Goal: Information Seeking & Learning: Learn about a topic

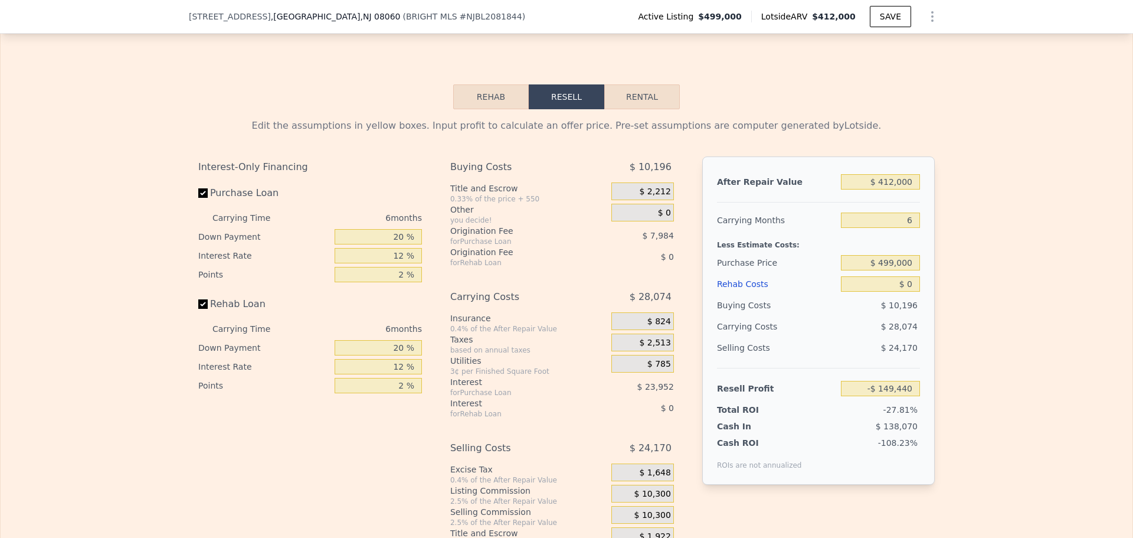
scroll to position [1649, 0]
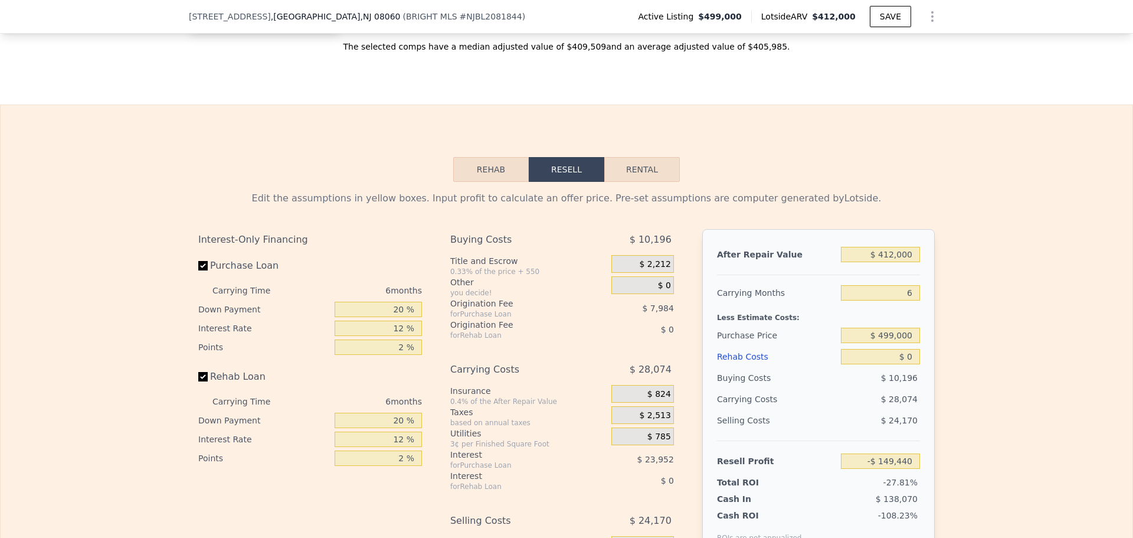
click at [645, 182] on button "Rental" at bounding box center [642, 169] width 76 height 25
select select "30"
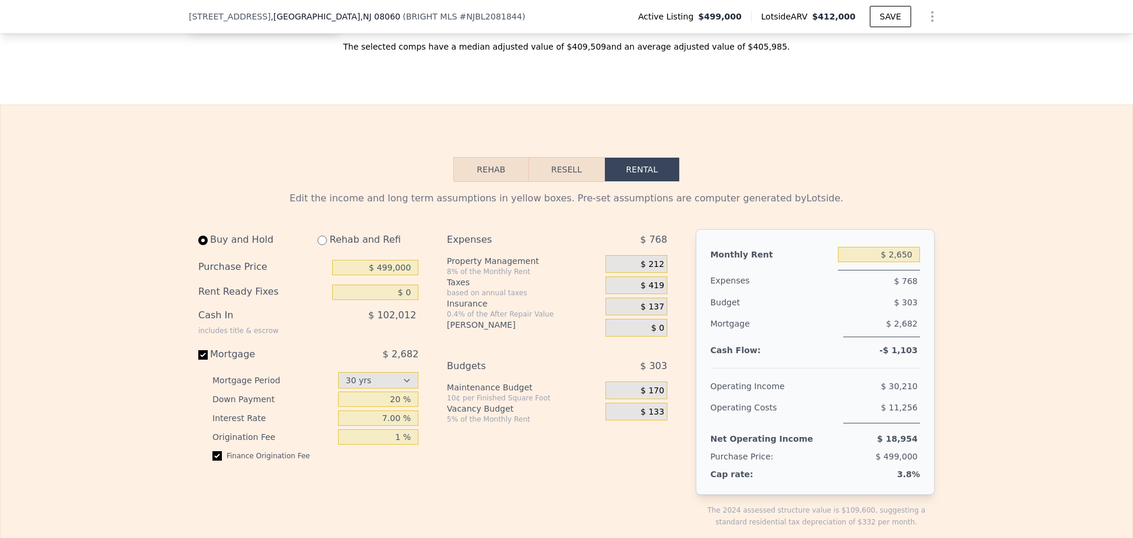
click at [557, 182] on button "Resell" at bounding box center [566, 169] width 75 height 25
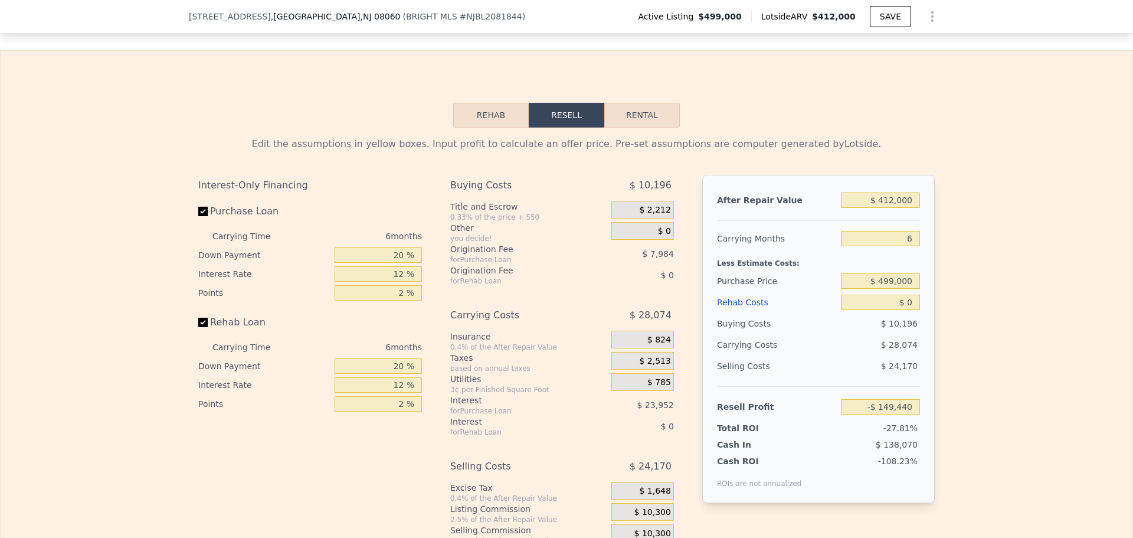
scroll to position [1708, 0]
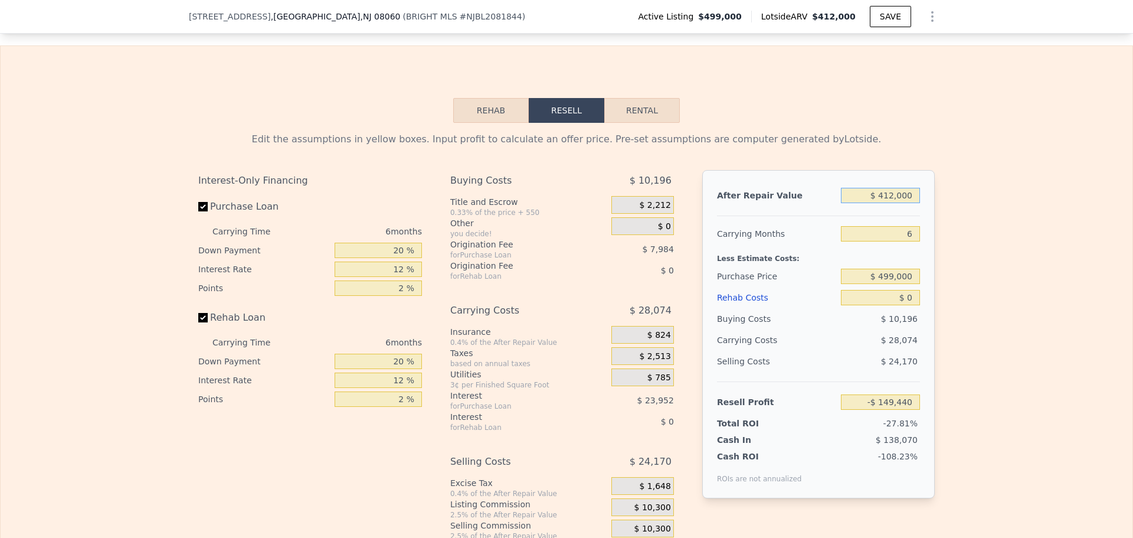
click at [862, 203] on input "$ 412,000" at bounding box center [880, 195] width 79 height 15
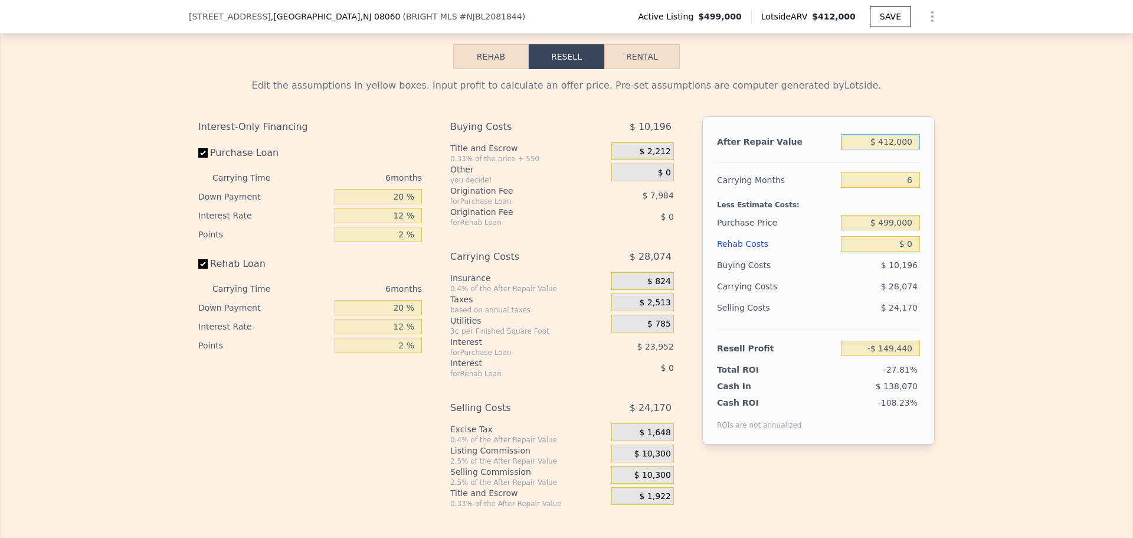
scroll to position [1767, 0]
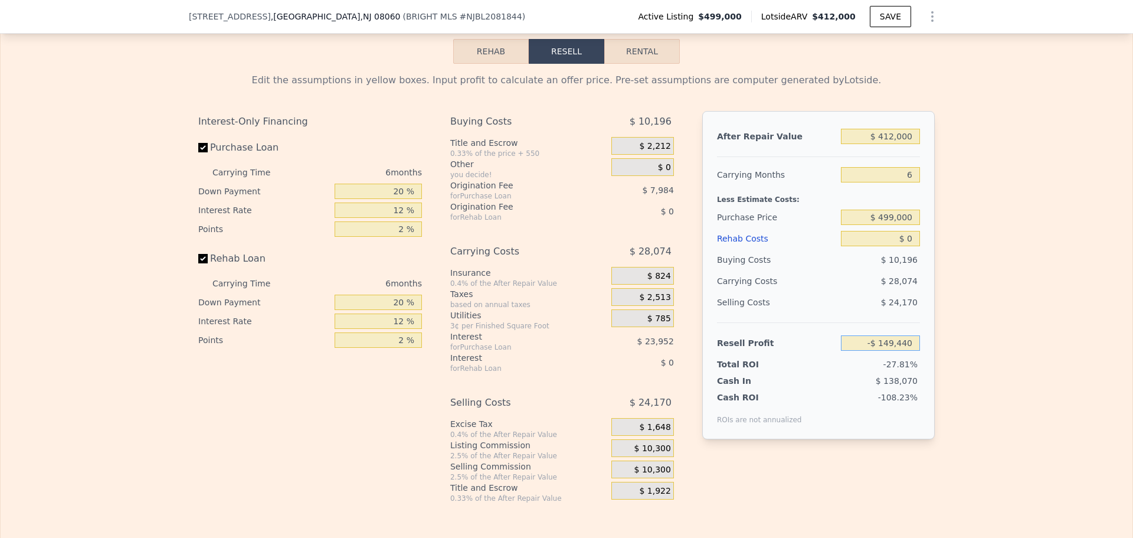
drag, startPoint x: 866, startPoint y: 357, endPoint x: 949, endPoint y: 357, distance: 82.0
click at [949, 357] on div "Edit the assumptions in yellow boxes. Input profit to calculate an offer price.…" at bounding box center [567, 283] width 1132 height 439
click at [983, 362] on div "Edit the assumptions in yellow boxes. Input profit to calculate an offer price.…" at bounding box center [567, 283] width 1132 height 439
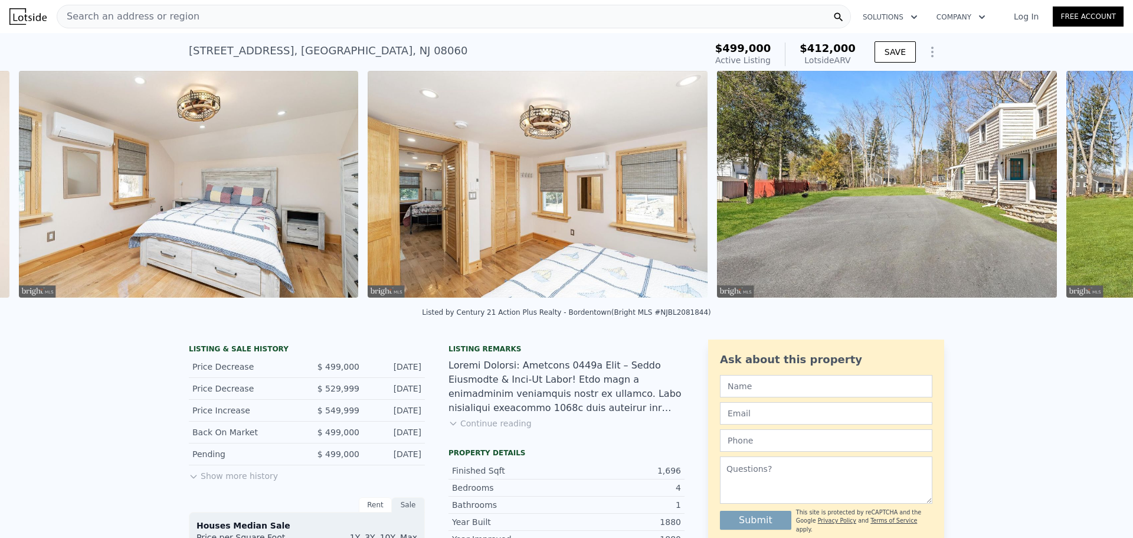
scroll to position [0, 8573]
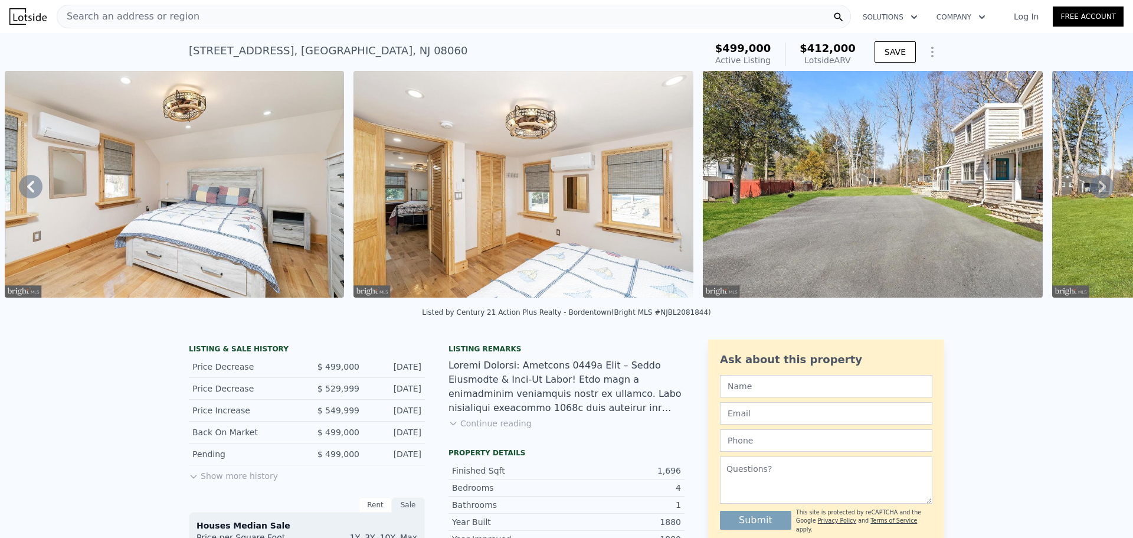
click at [932, 47] on icon "Show Options" at bounding box center [932, 52] width 14 height 14
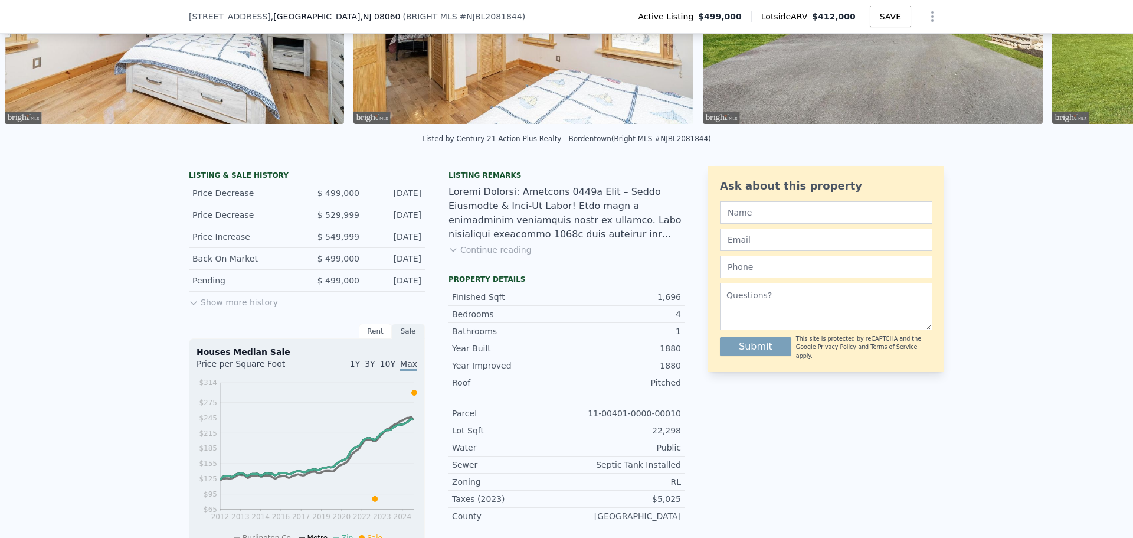
scroll to position [173, 0]
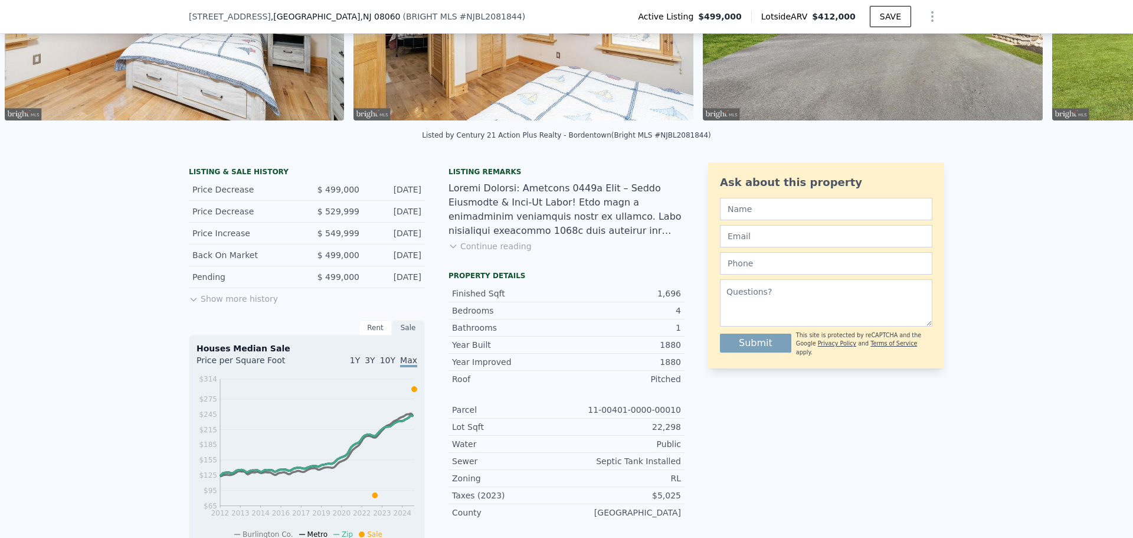
click at [503, 252] on button "Continue reading" at bounding box center [490, 246] width 83 height 12
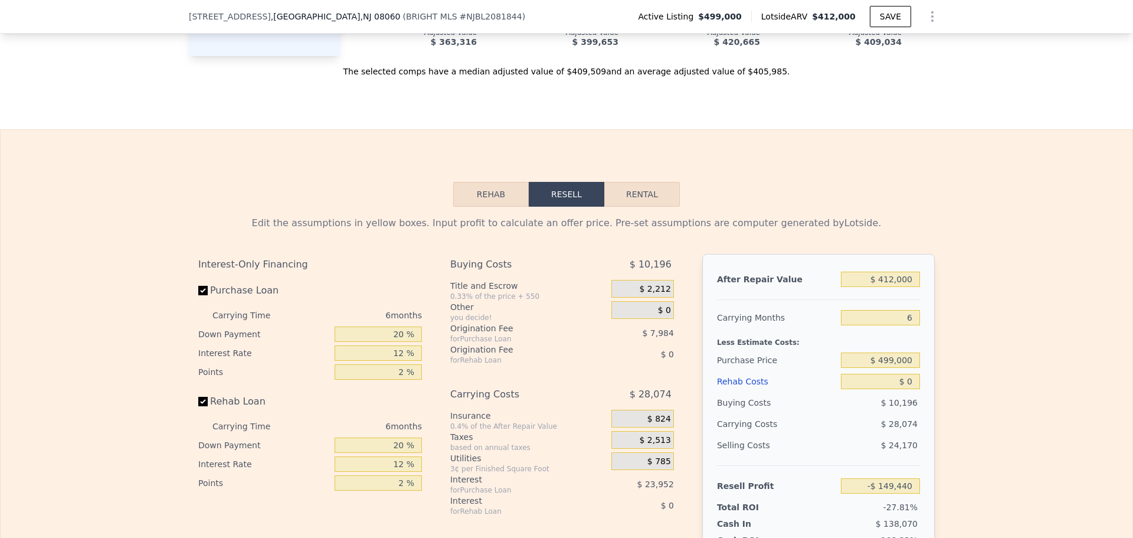
scroll to position [1885, 0]
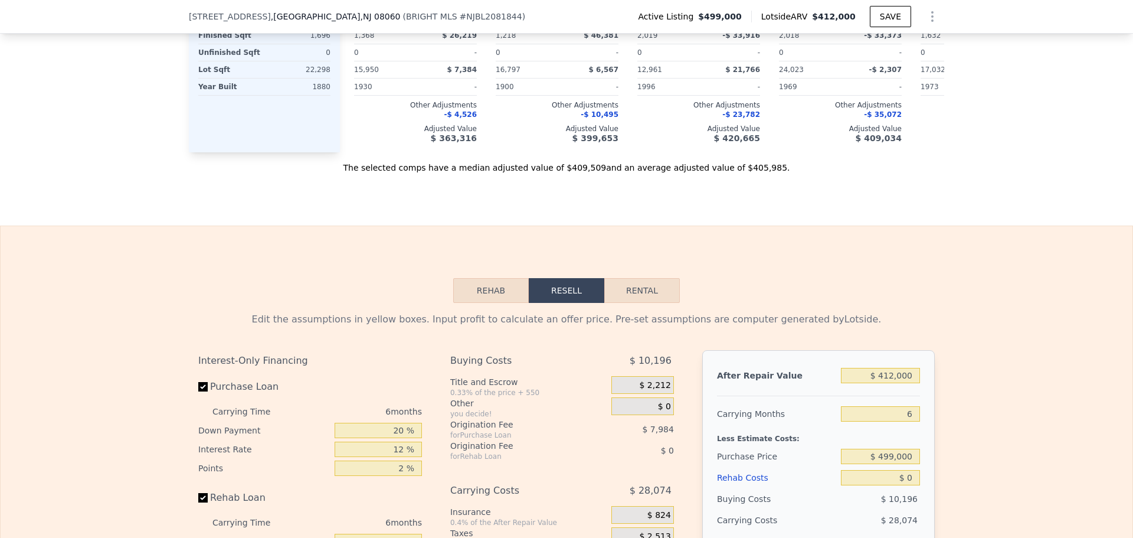
click at [501, 278] on button "Rehab" at bounding box center [491, 290] width 76 height 25
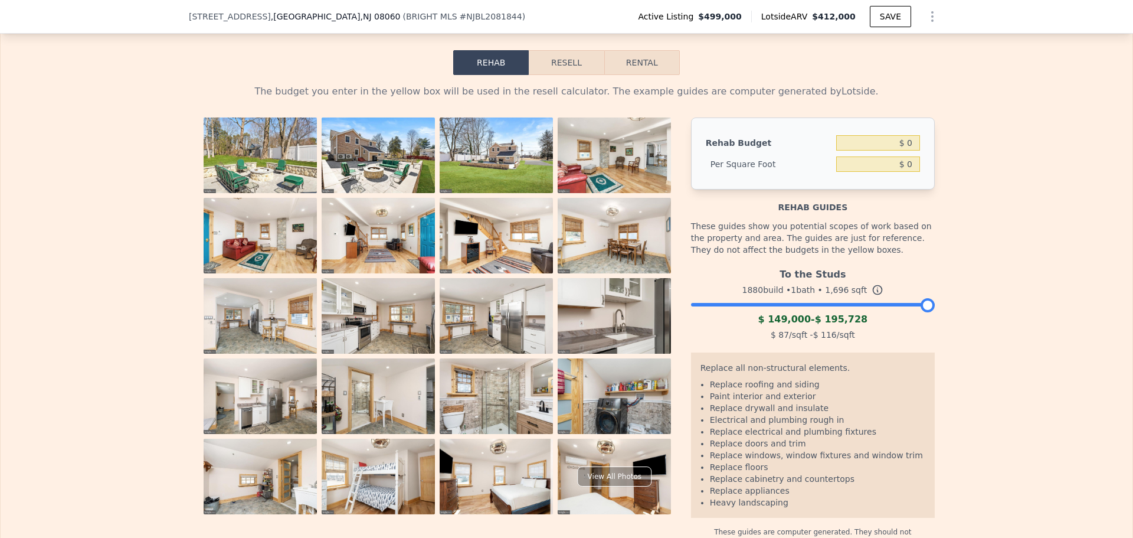
scroll to position [2062, 0]
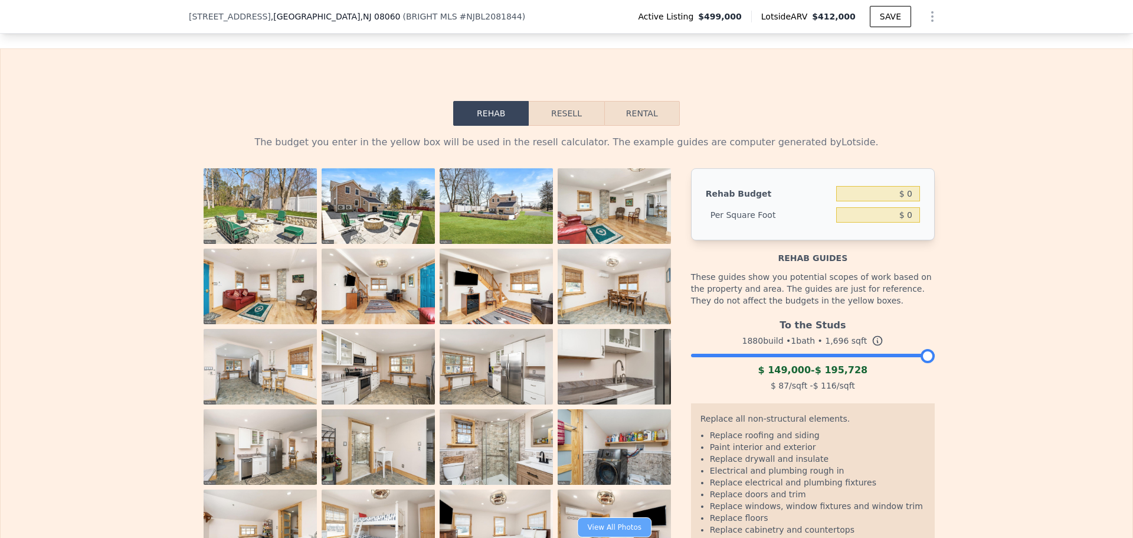
click at [611, 517] on div "View All Photos" at bounding box center [615, 527] width 74 height 20
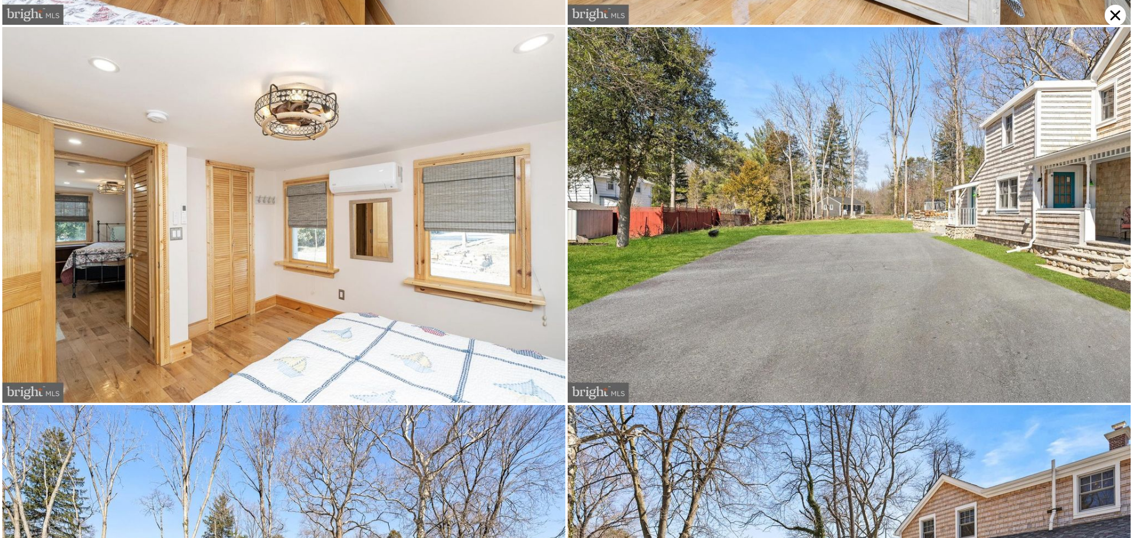
scroll to position [5460, 0]
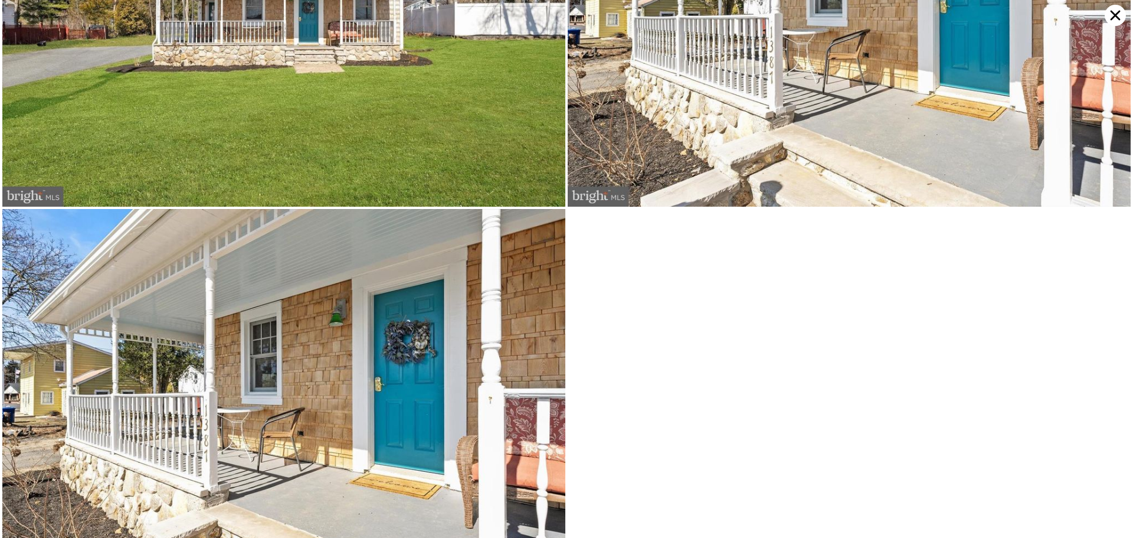
click at [1113, 12] on icon at bounding box center [1115, 15] width 21 height 21
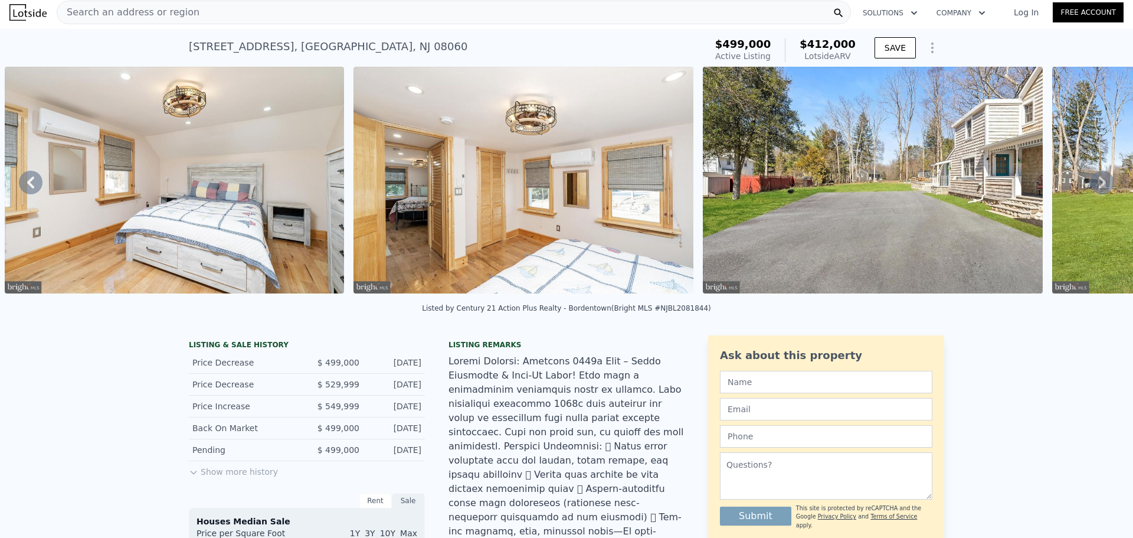
scroll to position [0, 0]
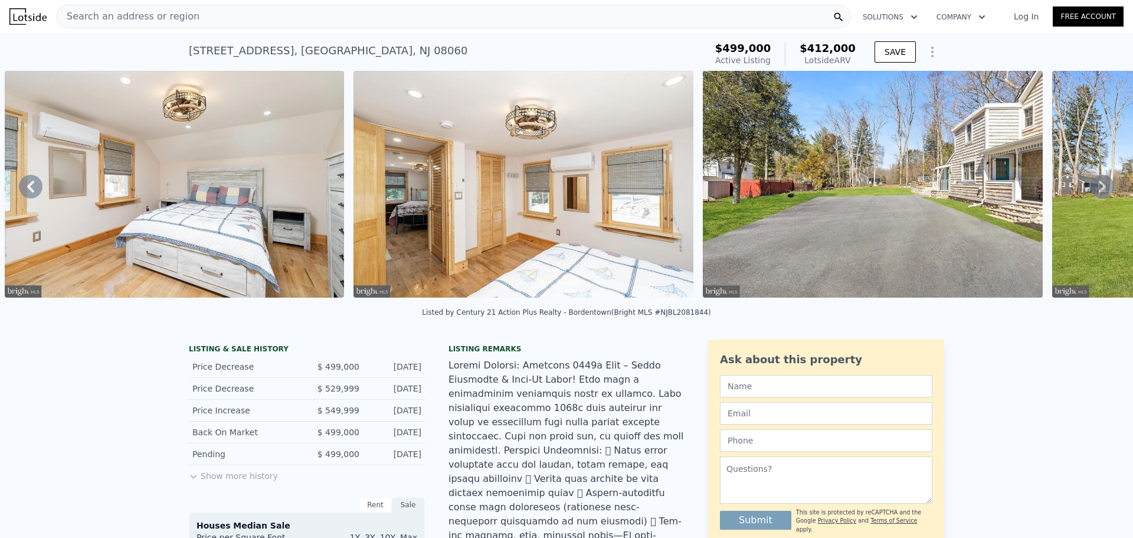
click at [355, 23] on div "Search an address or region" at bounding box center [454, 17] width 794 height 24
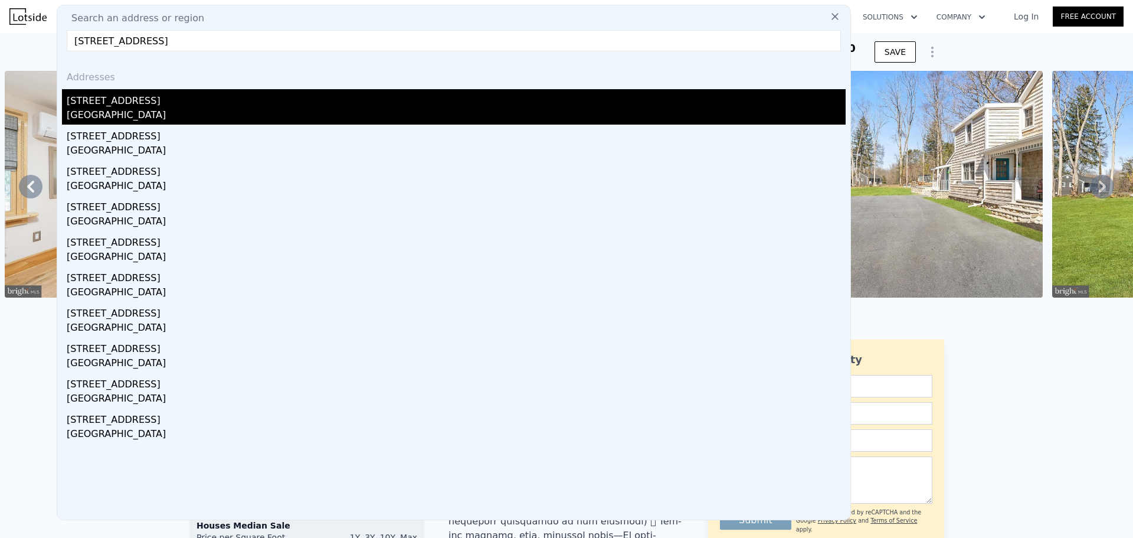
type input "[STREET_ADDRESS]"
click at [139, 107] on div "[STREET_ADDRESS]" at bounding box center [456, 98] width 779 height 19
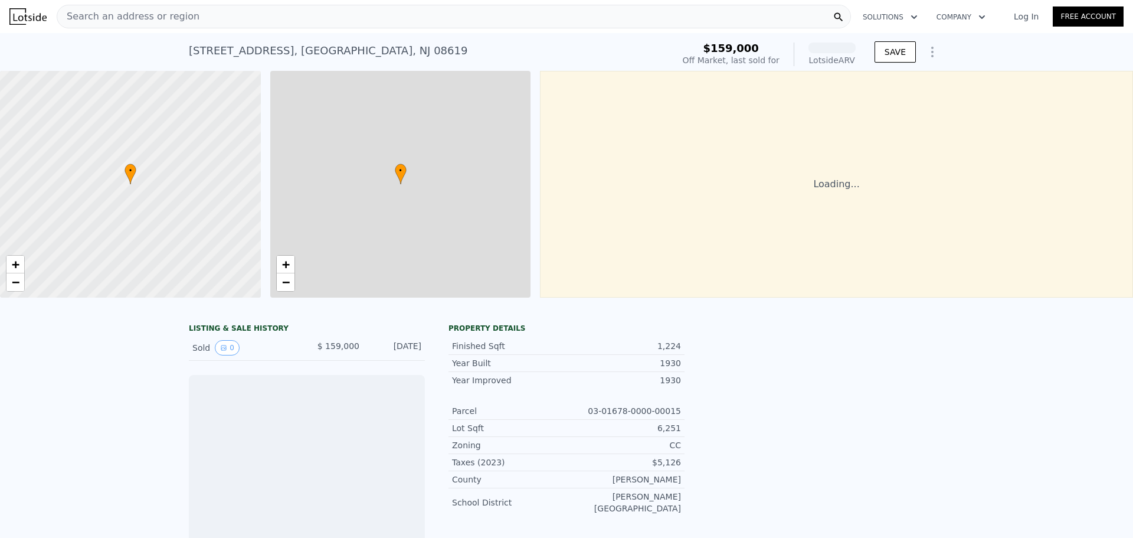
scroll to position [0, 5]
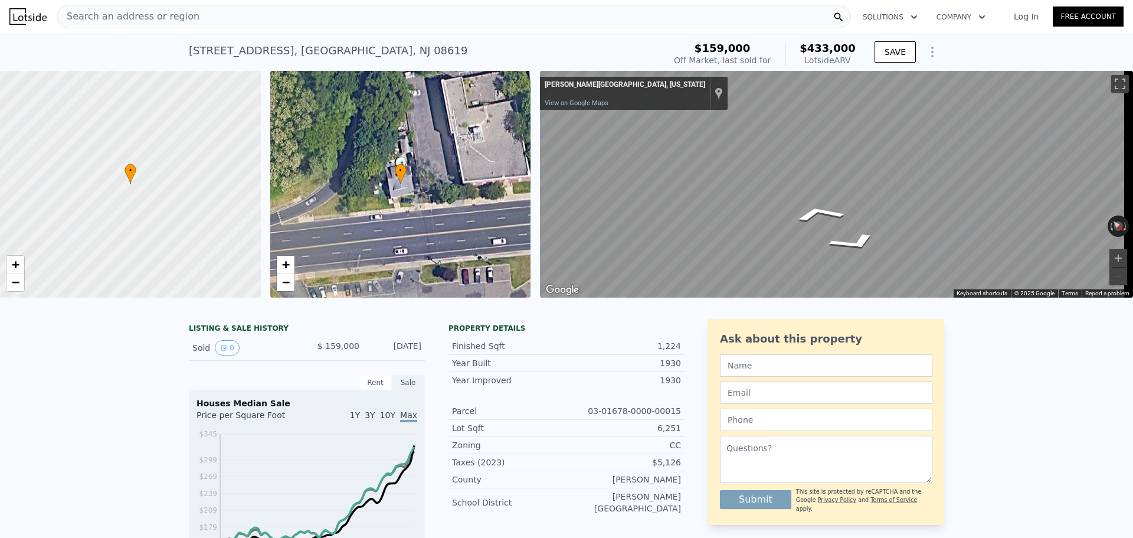
click at [526, 172] on div "• + − • + − ← Move left → Move right ↑ Move up ↓ Move down + Zoom in - Zoom out…" at bounding box center [566, 184] width 1133 height 227
click at [499, 171] on div "• + − • + − ← Move left → Move right ↑ Move up ↓ Move down + Zoom in - Zoom out…" at bounding box center [566, 184] width 1133 height 227
click at [1126, 214] on div "Search an address or region Solutions Company Open main menu Log In Free Accoun…" at bounding box center [566, 269] width 1133 height 538
click at [483, 172] on div "• + − • + − ← Move left → Move right ↑ Move up ↓ Move down + Zoom in - Zoom out…" at bounding box center [566, 184] width 1133 height 227
click at [1133, 198] on div "Search an address or region Solutions Company Open main menu Log In Free Accoun…" at bounding box center [566, 269] width 1133 height 538
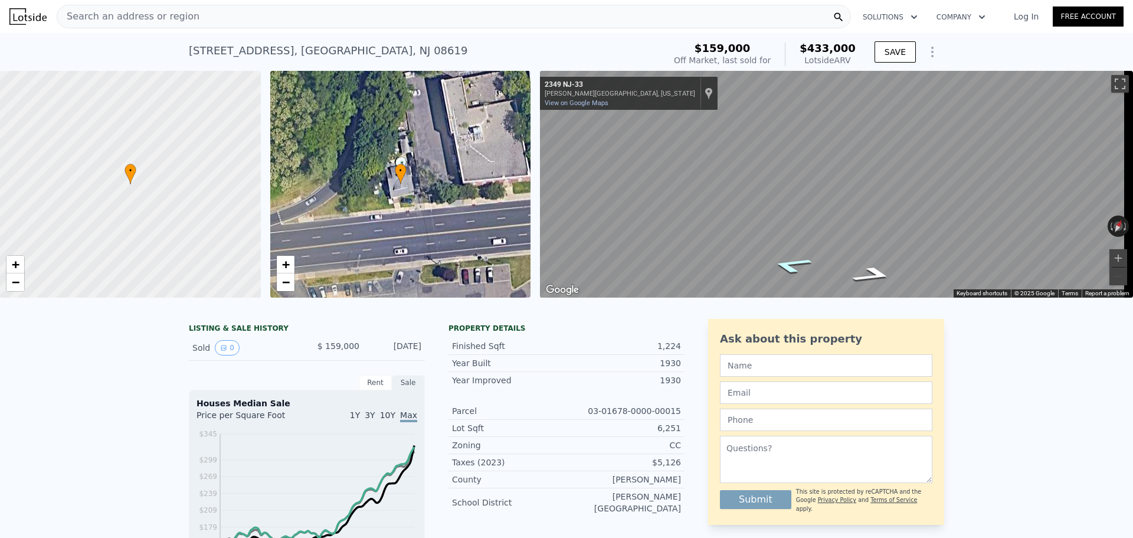
click at [781, 271] on icon "Go West, NJ-33" at bounding box center [791, 265] width 76 height 24
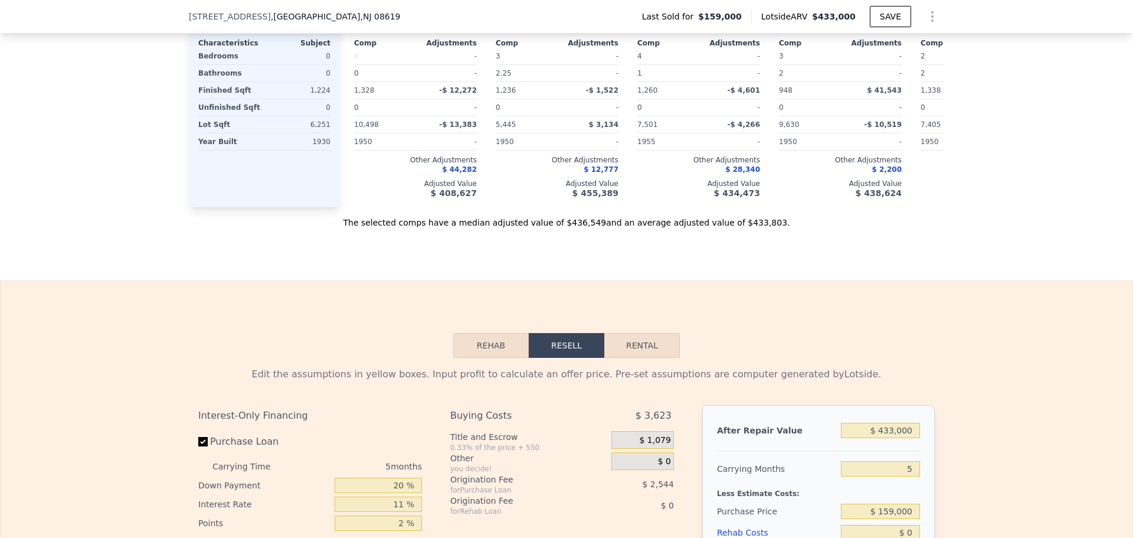
scroll to position [1471, 0]
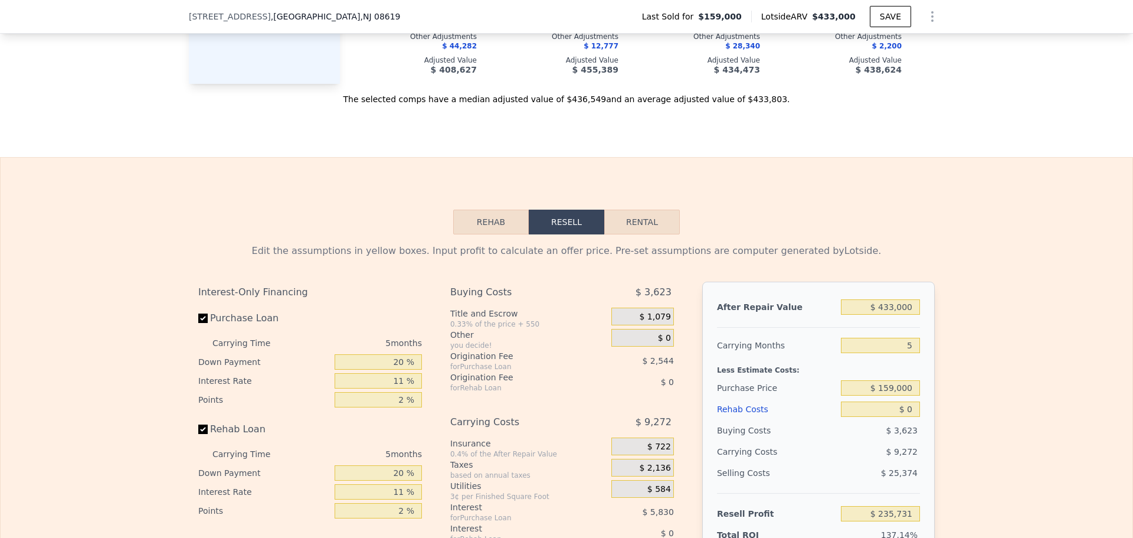
click at [490, 234] on button "Rehab" at bounding box center [491, 222] width 76 height 25
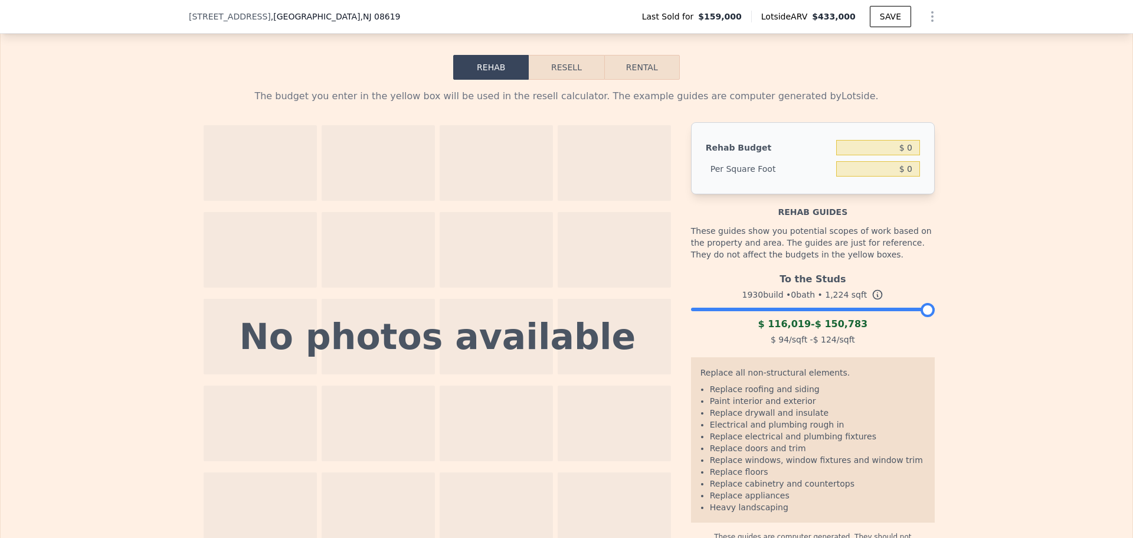
scroll to position [1589, 0]
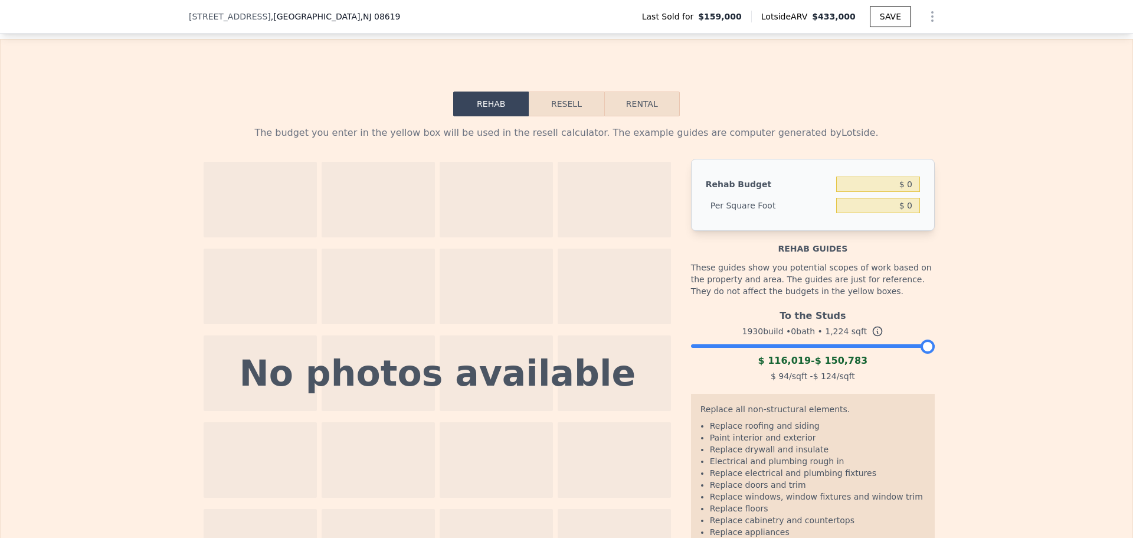
click at [561, 116] on button "Resell" at bounding box center [566, 103] width 75 height 25
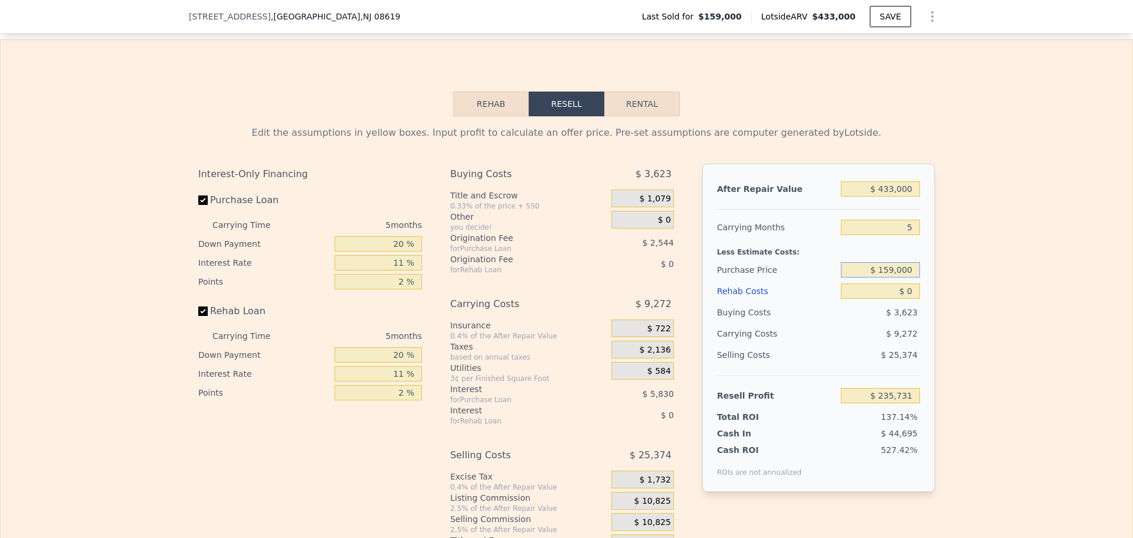
drag, startPoint x: 864, startPoint y: 290, endPoint x: 920, endPoint y: 288, distance: 56.1
click at [920, 288] on div "After Repair Value $ 433,000 Carrying Months 5 Less Estimate Costs: Purchase Pr…" at bounding box center [818, 327] width 233 height 328
type input "$ 0"
drag, startPoint x: 889, startPoint y: 308, endPoint x: 939, endPoint y: 308, distance: 49.6
click at [939, 308] on div "Edit the assumptions in yellow boxes. Input profit to calculate an offer price.…" at bounding box center [566, 335] width 755 height 439
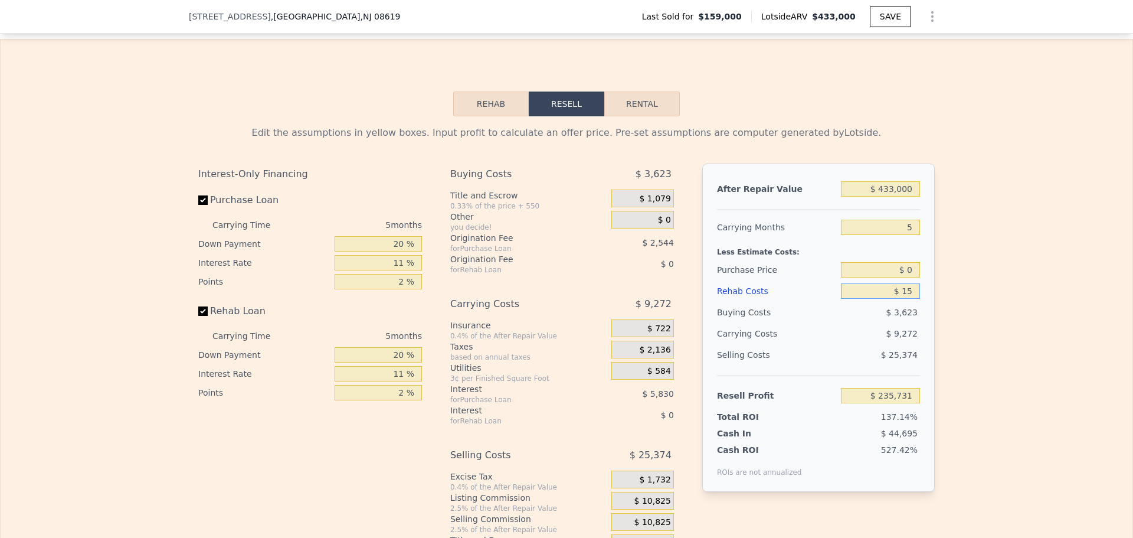
type input "$ 150"
type input "$ 159,000"
type input "$ 235,574"
type input "$ 1,500"
type input "$ 234,152"
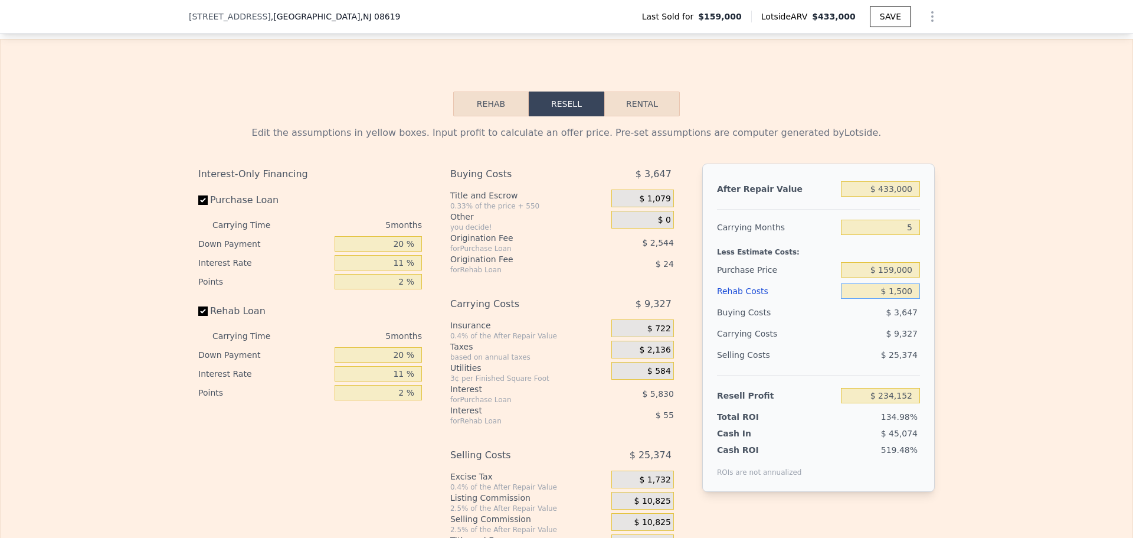
type input "$ 15,000"
type input "$ 219,941"
type input "$ 150,000"
type input "$ 77,831"
click at [967, 309] on div "Edit the assumptions in yellow boxes. Input profit to calculate an offer price.…" at bounding box center [567, 335] width 1132 height 439
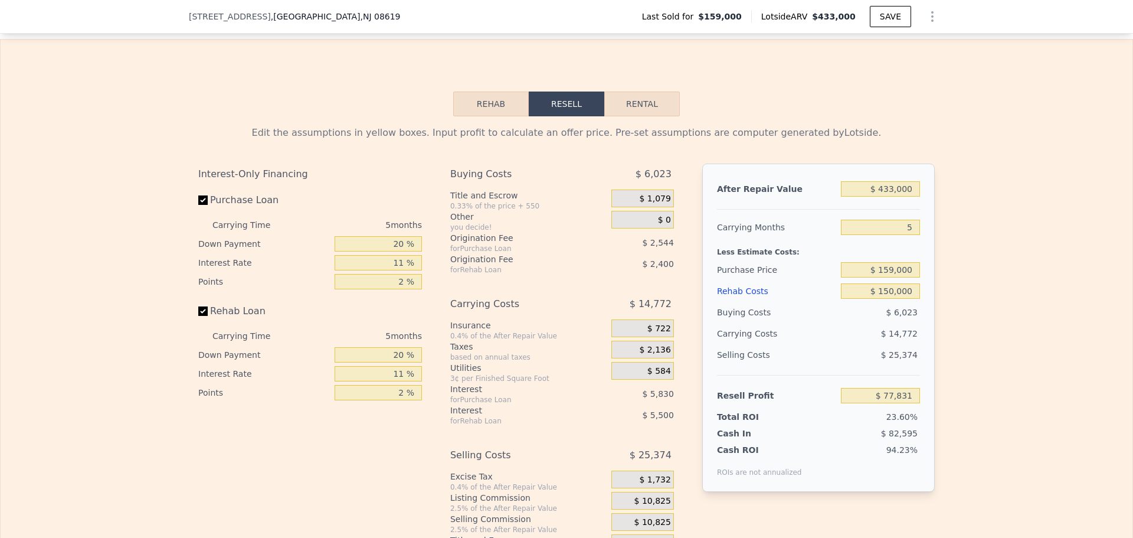
click at [463, 116] on button "Rehab" at bounding box center [491, 103] width 76 height 25
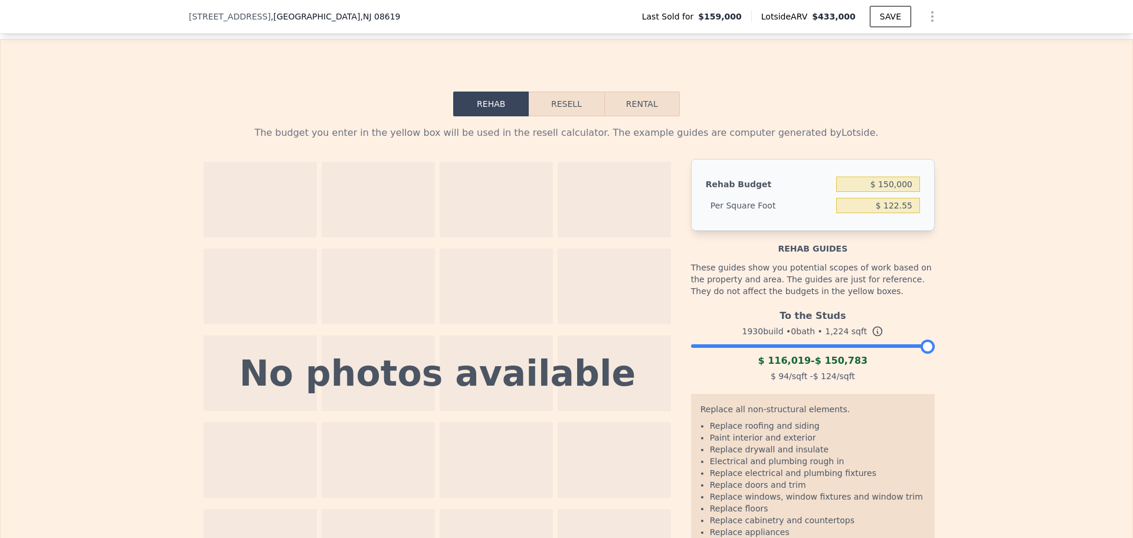
click at [619, 116] on button "Rental" at bounding box center [642, 103] width 76 height 25
select select "30"
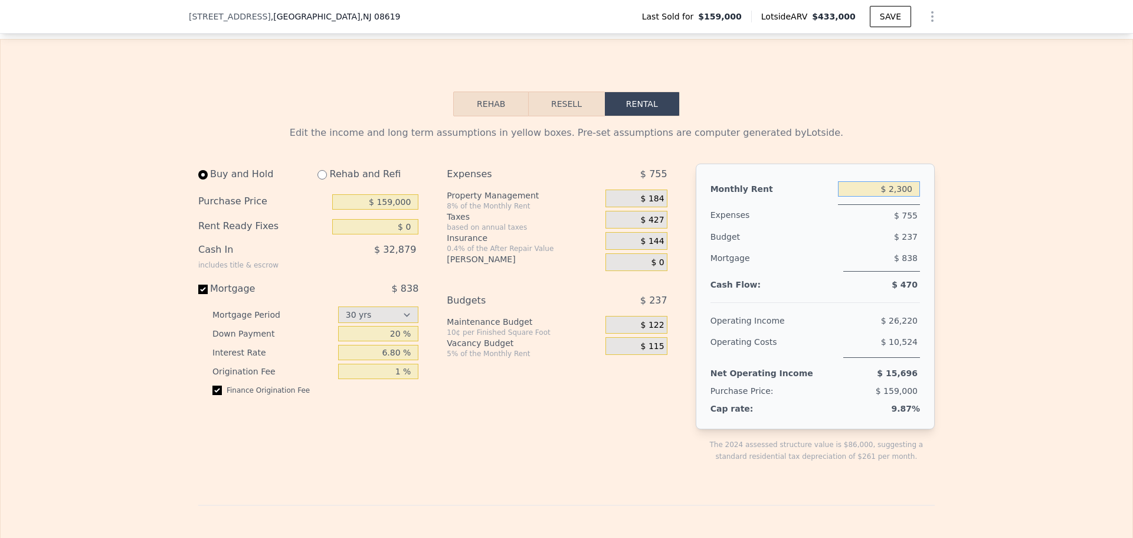
drag, startPoint x: 872, startPoint y: 210, endPoint x: 929, endPoint y: 211, distance: 57.3
click at [929, 211] on div "Monthly Rent $ 2,300 Expenses $ 755 Budget $ 237 Mortgage $ 838 Cash Flow: $ 47…" at bounding box center [815, 296] width 239 height 266
click at [1012, 235] on div "Edit the income and long term assumptions in yellow boxes. Pre-set assumptions …" at bounding box center [567, 517] width 1132 height 802
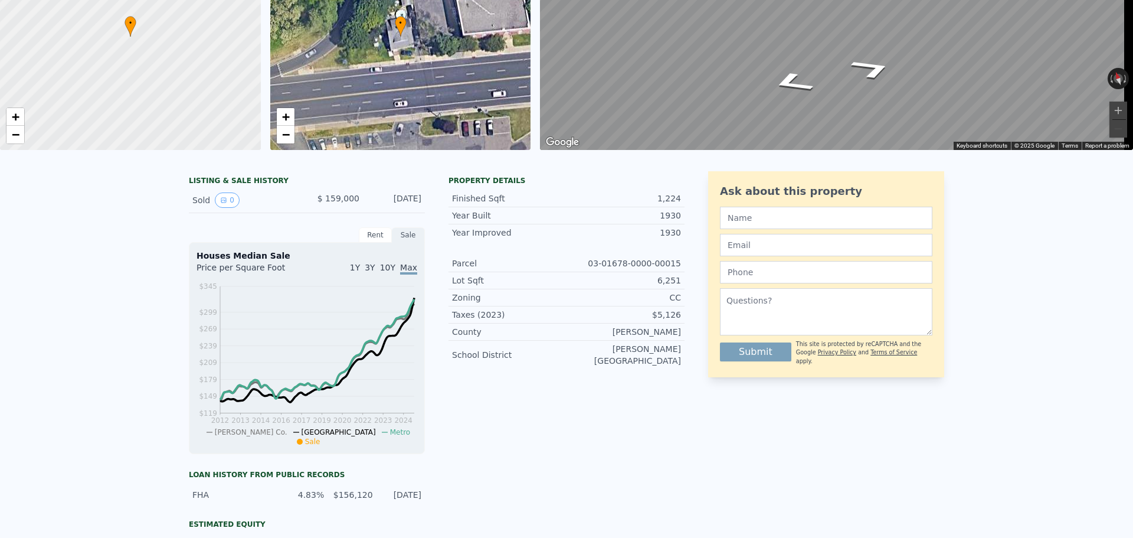
scroll to position [0, 0]
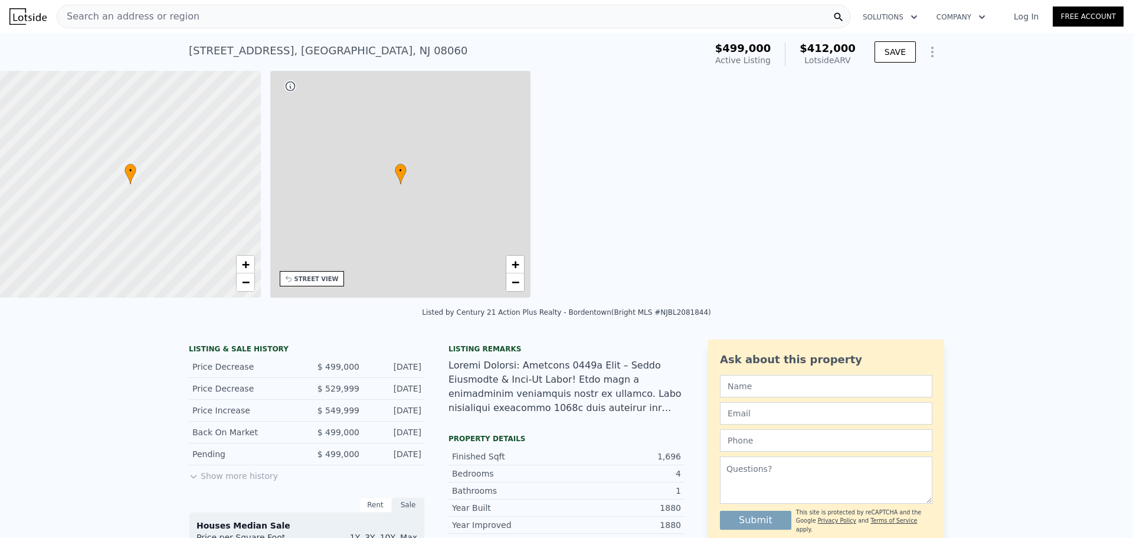
type input "3"
type input "1"
type input "2.5"
type input "1218"
type input "2019"
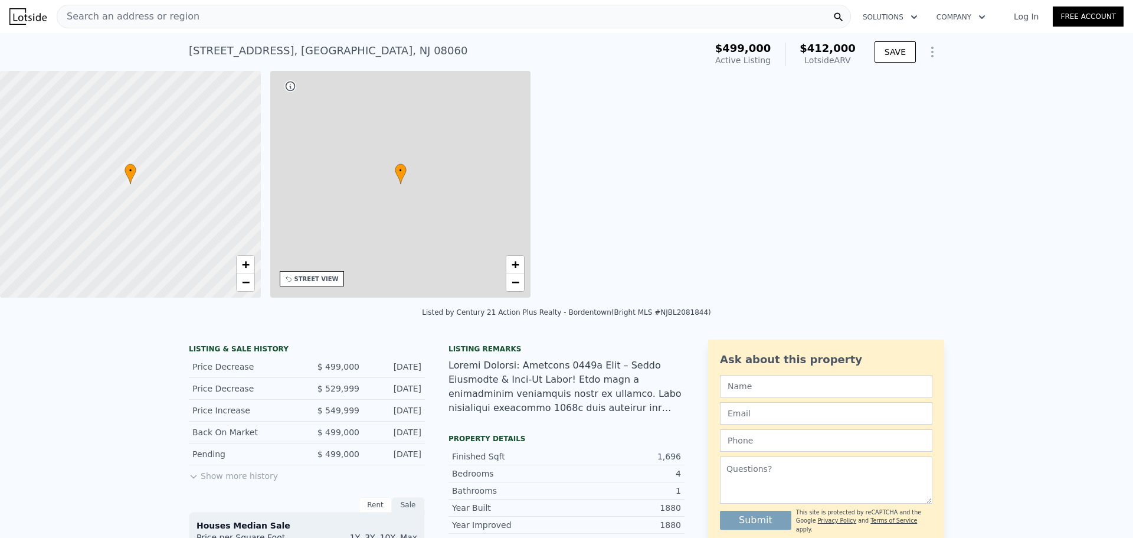
type input "12497"
type input "24023"
type input "$ 2,650"
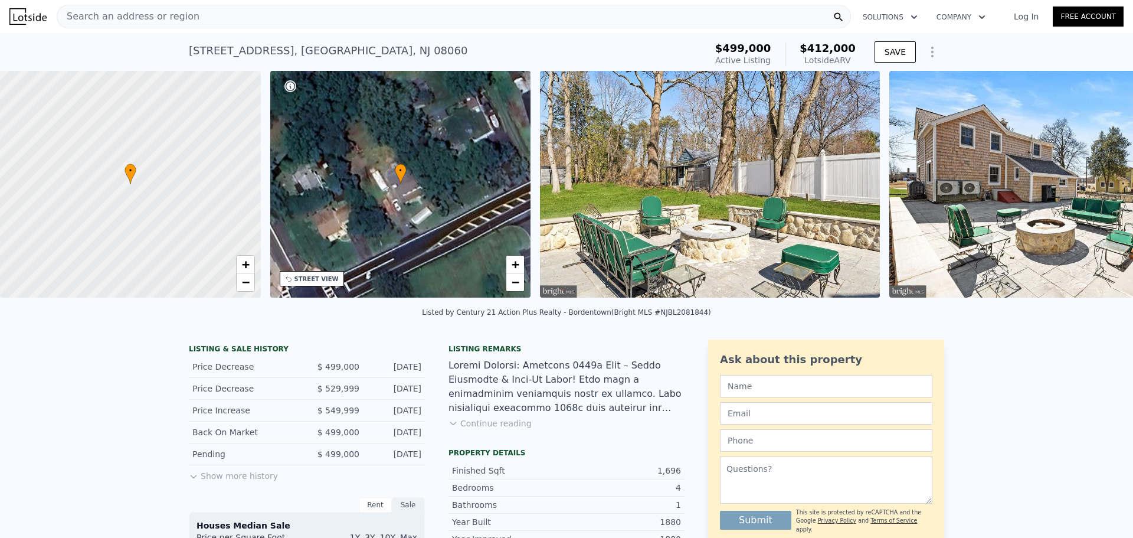
click at [928, 54] on icon "Show Options" at bounding box center [932, 52] width 14 height 14
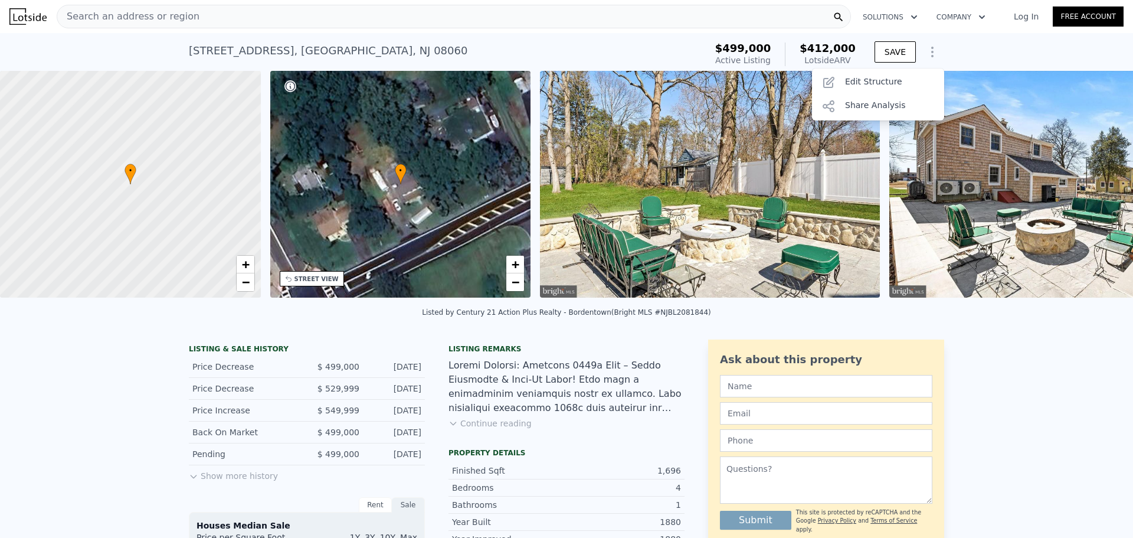
click at [928, 54] on icon "Show Options" at bounding box center [932, 52] width 14 height 14
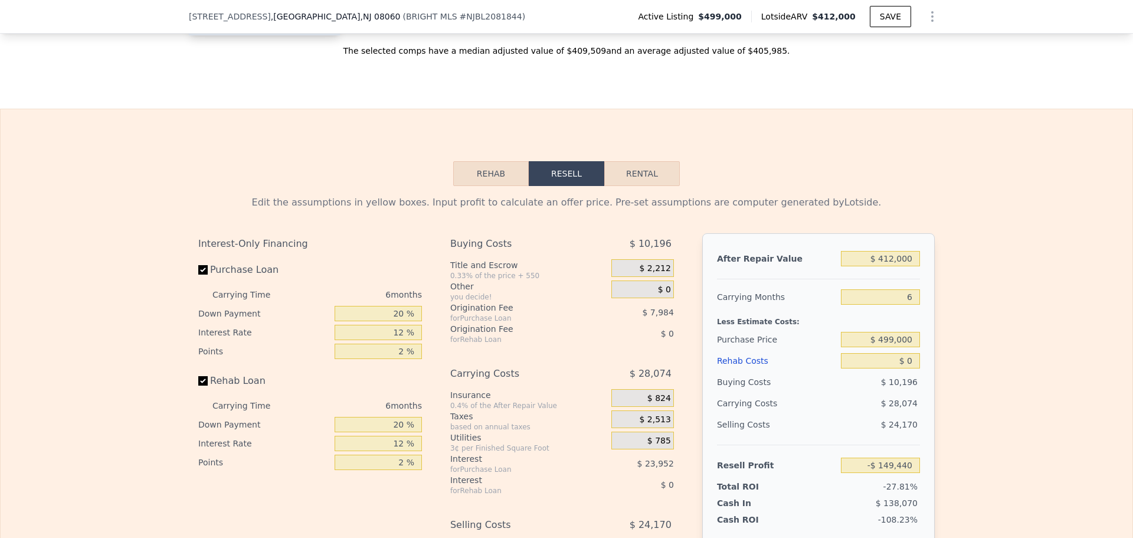
scroll to position [1649, 0]
